Goal: Go to known website: Access a specific website the user already knows

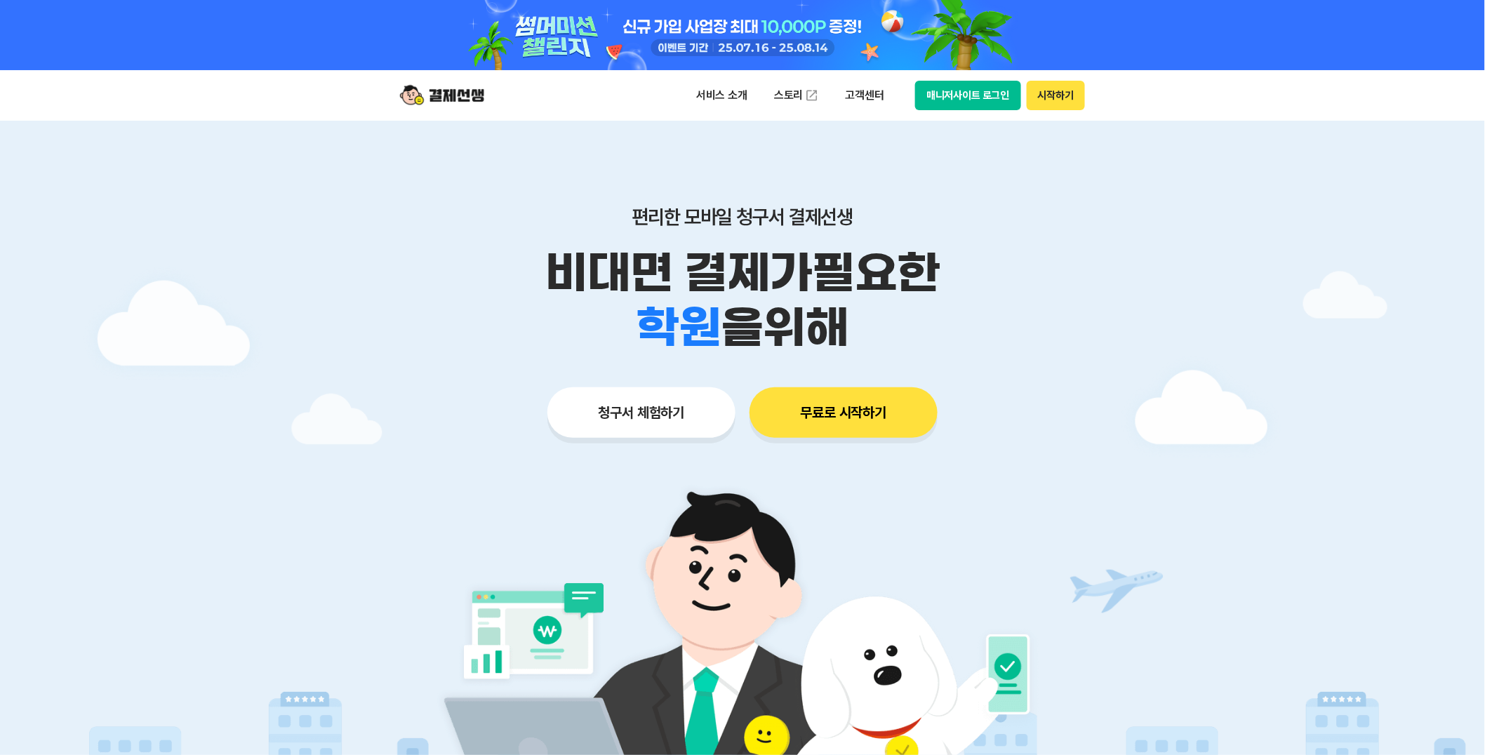
click at [992, 95] on button "매니저사이트 로그인" at bounding box center [968, 95] width 106 height 29
click at [918, 102] on button "매니저사이트 로그인" at bounding box center [968, 95] width 106 height 29
